Goal: Check status

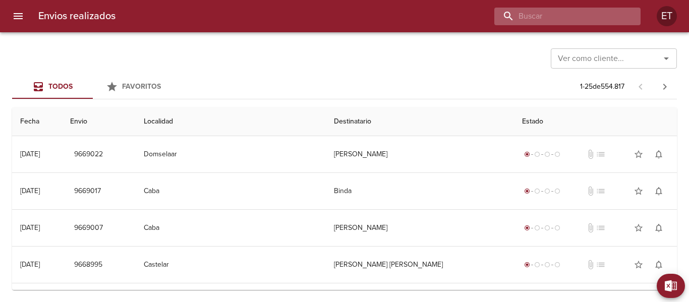
click at [615, 15] on input "buscar" at bounding box center [558, 17] width 129 height 18
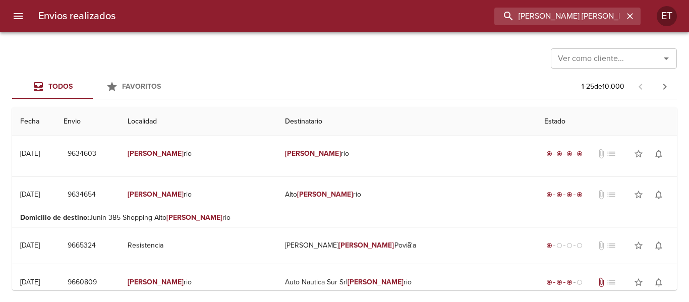
scroll to position [605, 0]
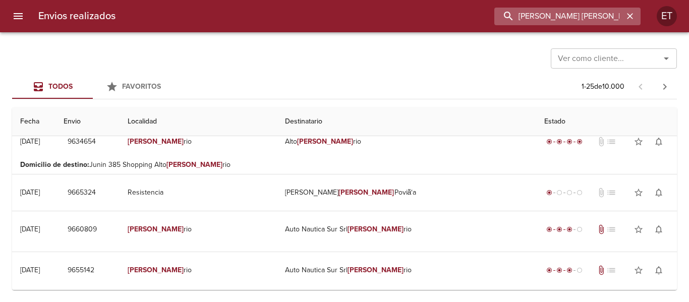
click at [543, 19] on input "[PERSON_NAME] [PERSON_NAME]" at bounding box center [558, 17] width 129 height 18
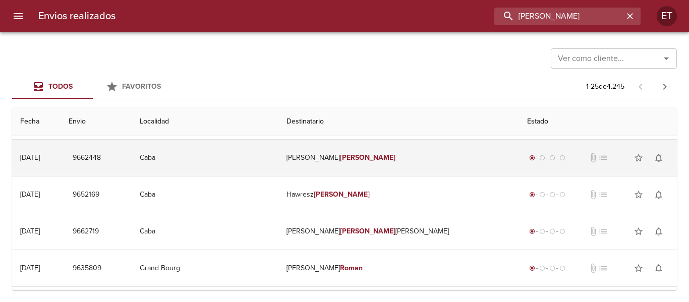
scroll to position [0, 0]
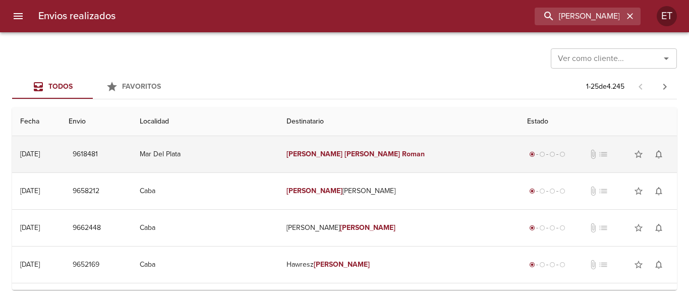
click at [366, 152] on em "[PERSON_NAME]" at bounding box center [372, 154] width 56 height 9
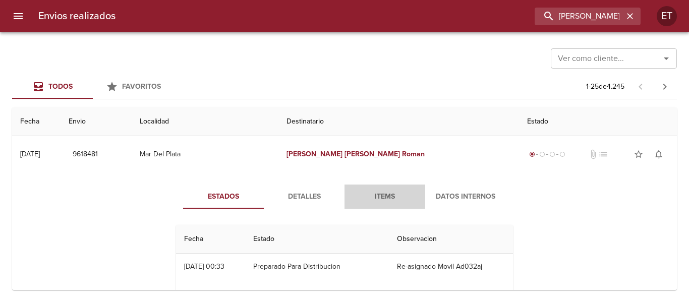
click at [381, 196] on span "Items" at bounding box center [384, 197] width 69 height 13
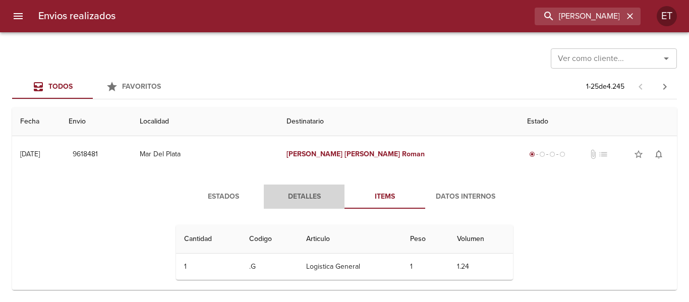
click at [299, 191] on span "Detalles" at bounding box center [304, 197] width 69 height 13
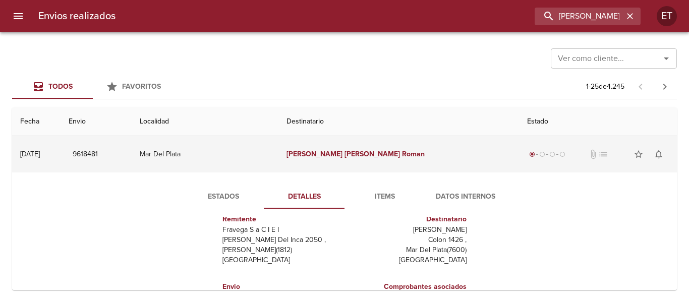
click at [433, 155] on td "[PERSON_NAME]" at bounding box center [398, 154] width 241 height 36
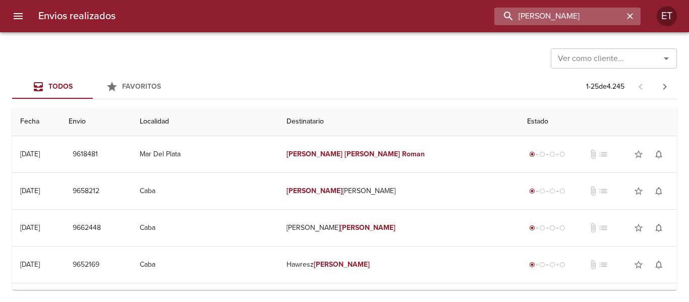
click at [568, 21] on input "[PERSON_NAME]" at bounding box center [558, 17] width 129 height 18
paste input "9637502"
type input "9637502"
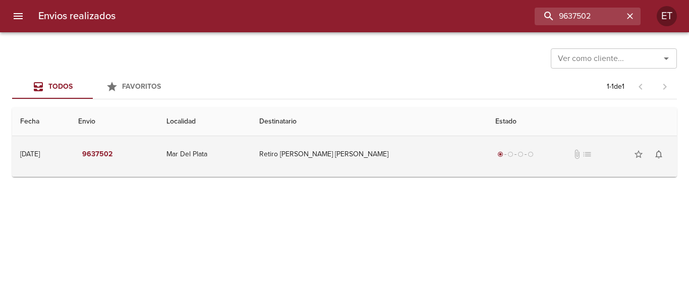
click at [379, 152] on td "Retiro [PERSON_NAME] [PERSON_NAME]" at bounding box center [369, 154] width 236 height 36
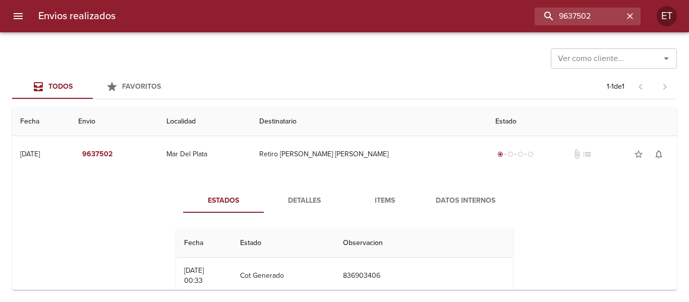
click at [385, 201] on span "Items" at bounding box center [384, 201] width 69 height 13
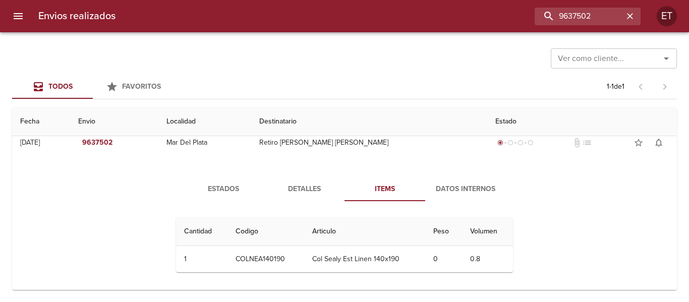
scroll to position [15, 0]
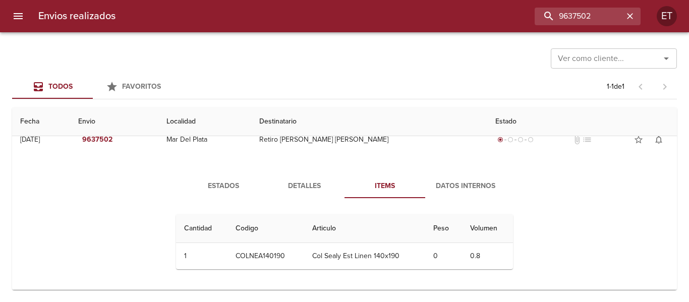
drag, startPoint x: 321, startPoint y: 182, endPoint x: 308, endPoint y: 187, distance: 13.6
click at [321, 182] on span "Detalles" at bounding box center [304, 186] width 69 height 13
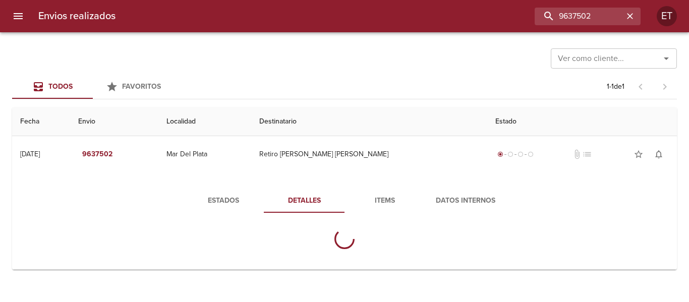
scroll to position [0, 0]
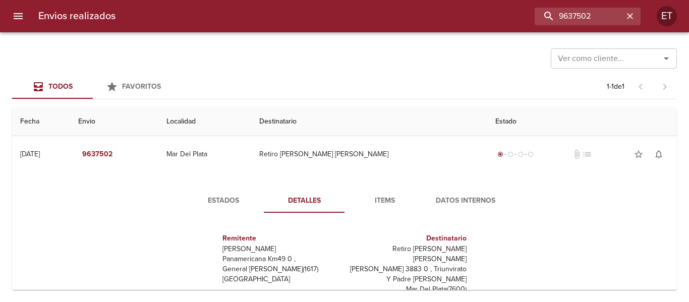
click at [219, 196] on span "Estados" at bounding box center [223, 201] width 69 height 13
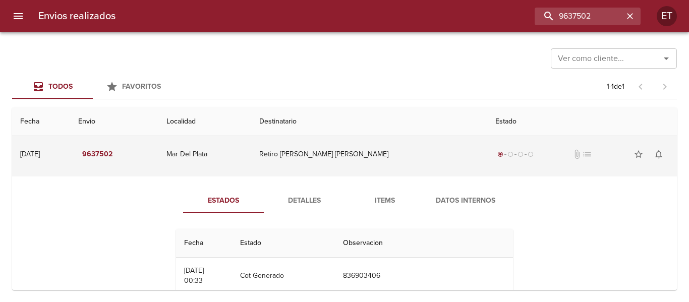
click at [381, 165] on td "Retiro [PERSON_NAME] [PERSON_NAME]" at bounding box center [369, 154] width 236 height 36
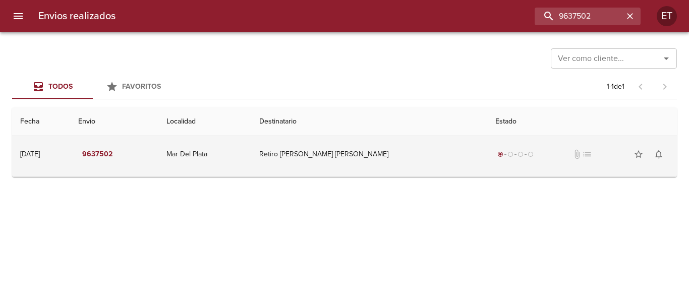
click at [338, 159] on td "Retiro [PERSON_NAME] [PERSON_NAME]" at bounding box center [369, 154] width 236 height 36
